Goal: Task Accomplishment & Management: Manage account settings

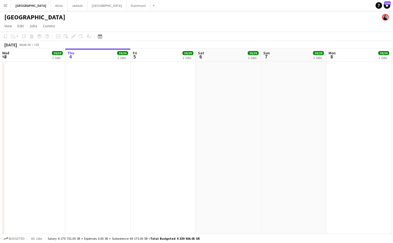
click at [10, 6] on button "Menu" at bounding box center [5, 5] width 11 height 11
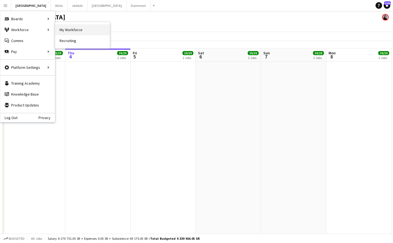
click at [79, 29] on link "My Workforce" at bounding box center [82, 29] width 55 height 11
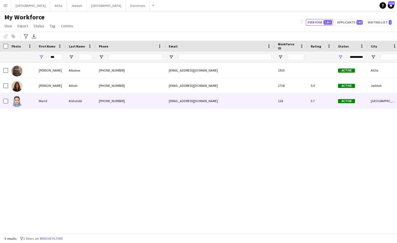
click at [40, 104] on div "Warrd" at bounding box center [51, 100] width 30 height 15
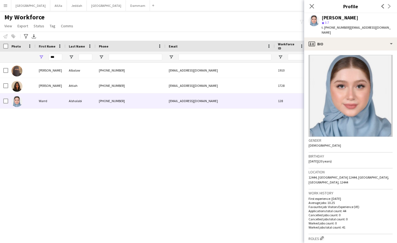
scroll to position [11, 0]
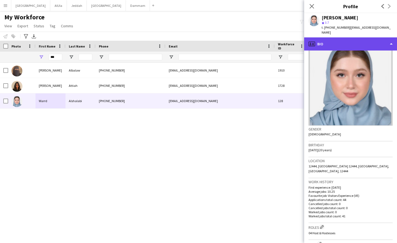
click at [376, 39] on div "profile Bio" at bounding box center [351, 43] width 93 height 13
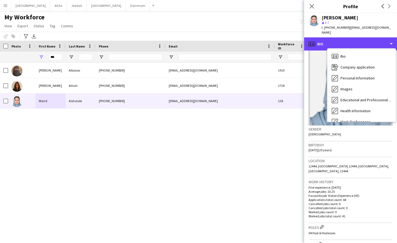
scroll to position [62, 0]
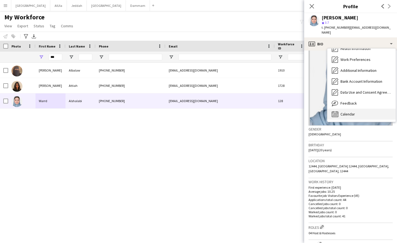
click at [348, 112] on span "Calendar" at bounding box center [348, 114] width 14 height 5
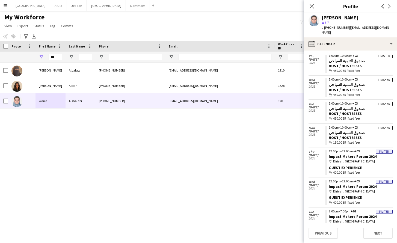
scroll to position [289, 0]
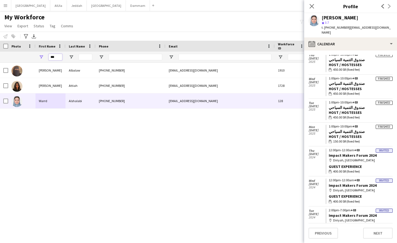
click at [53, 58] on input "***" at bounding box center [56, 57] width 14 height 7
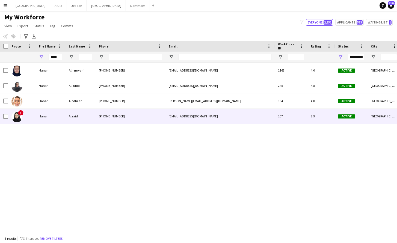
click at [37, 117] on div "Hanan" at bounding box center [51, 116] width 30 height 15
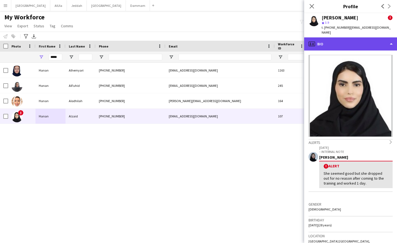
click at [382, 38] on div "profile Bio" at bounding box center [351, 43] width 93 height 13
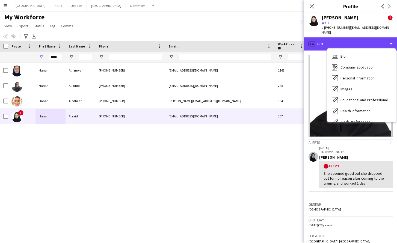
scroll to position [62, 0]
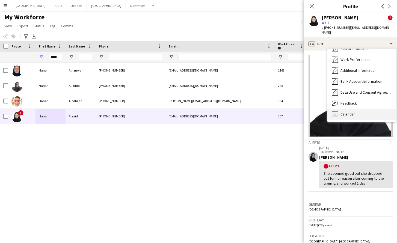
click at [350, 112] on span "Calendar" at bounding box center [348, 114] width 14 height 5
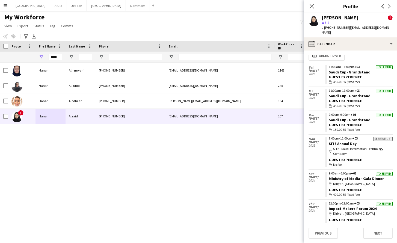
scroll to position [8, 0]
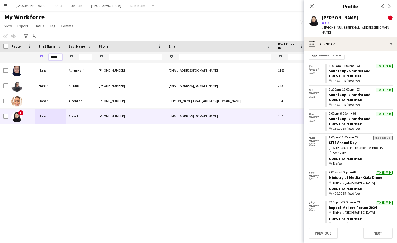
click at [54, 55] on input "*****" at bounding box center [56, 57] width 14 height 7
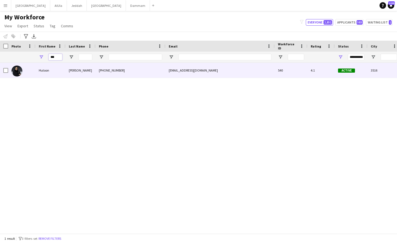
type input "***"
click at [43, 70] on div "Hutoon" at bounding box center [51, 70] width 30 height 15
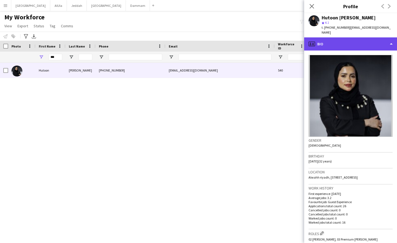
click at [357, 38] on div "profile Bio" at bounding box center [351, 43] width 93 height 13
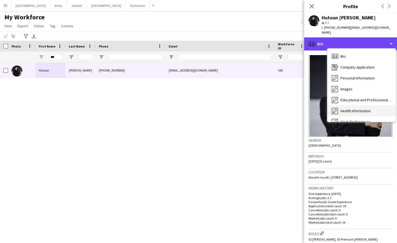
scroll to position [62, 0]
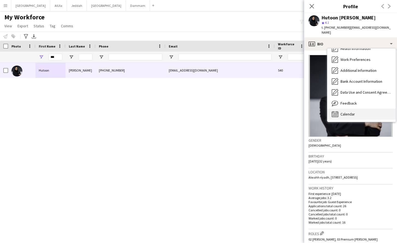
click at [356, 109] on div "Calendar Calendar" at bounding box center [362, 114] width 68 height 11
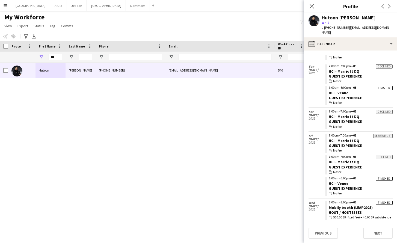
scroll to position [0, 0]
